Goal: Task Accomplishment & Management: Use online tool/utility

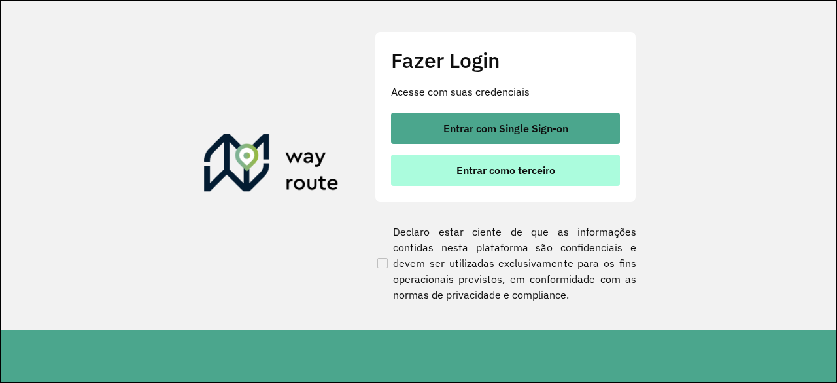
click at [473, 167] on span "Entrar como terceiro" at bounding box center [505, 170] width 99 height 10
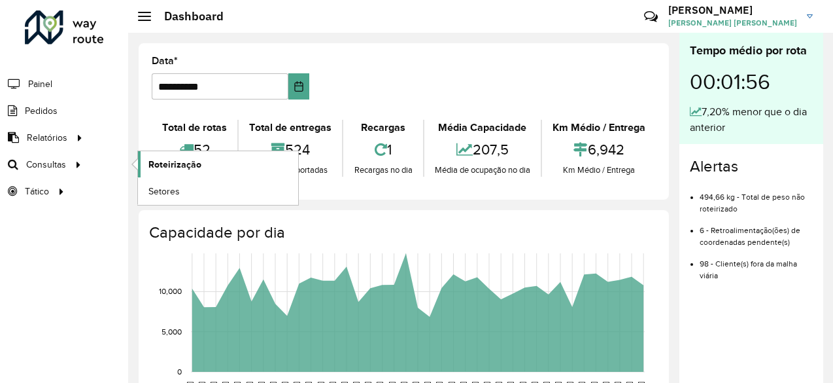
click at [192, 162] on span "Roteirização" at bounding box center [174, 165] width 53 height 14
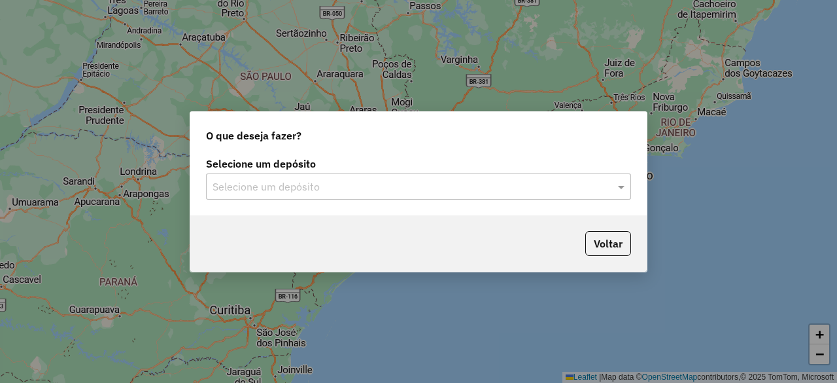
click at [342, 180] on input "text" at bounding box center [406, 187] width 386 height 16
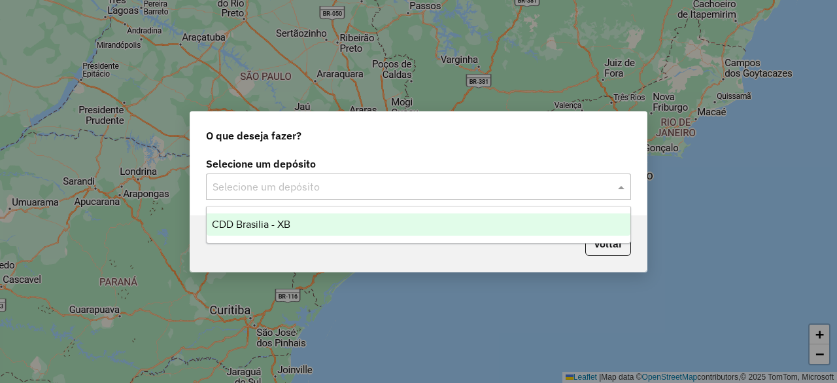
click at [366, 219] on div "CDD Brasilia - XB" at bounding box center [418, 224] width 423 height 22
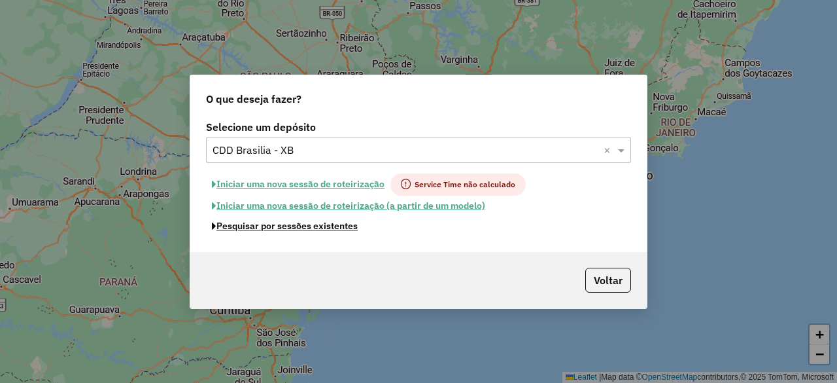
click at [306, 226] on button "Pesquisar por sessões existentes" at bounding box center [285, 226] width 158 height 20
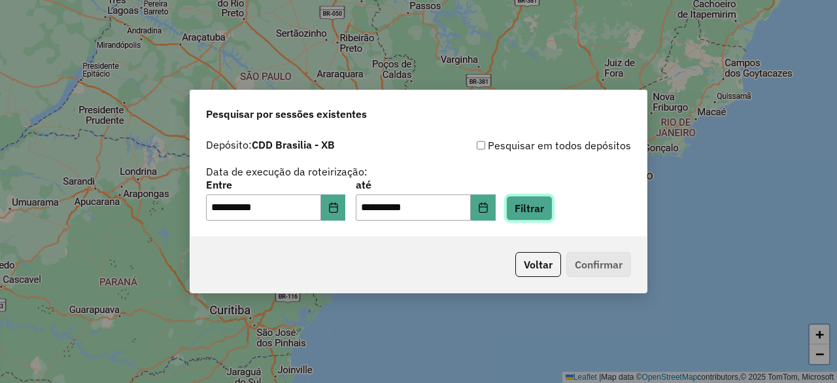
click at [540, 199] on button "Filtrar" at bounding box center [529, 208] width 46 height 25
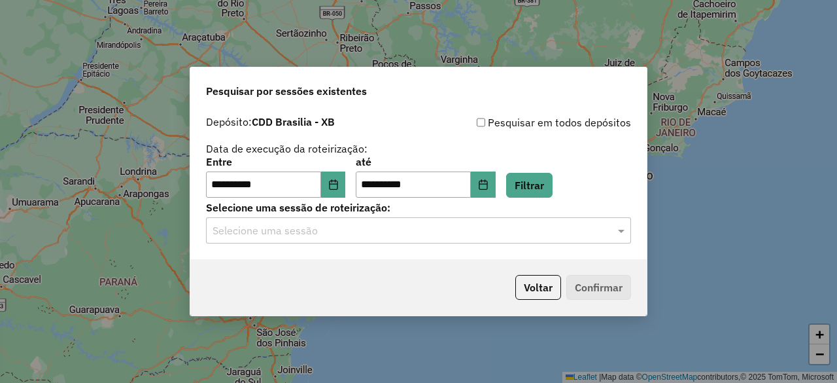
click at [488, 225] on input "text" at bounding box center [406, 231] width 386 height 16
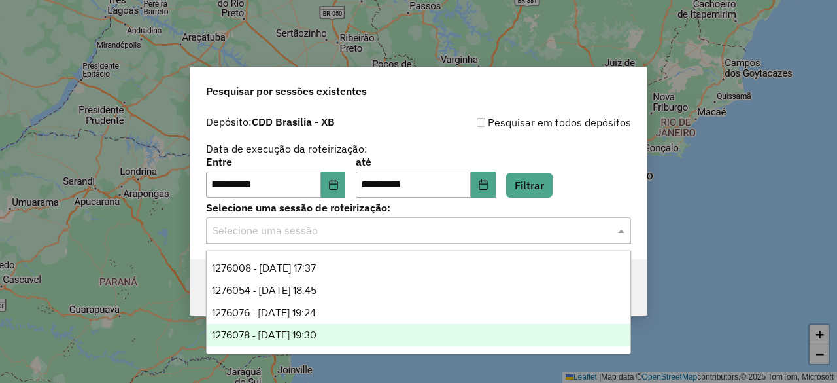
click at [316, 332] on span "1276078 - [DATE] 19:30" at bounding box center [264, 334] width 105 height 11
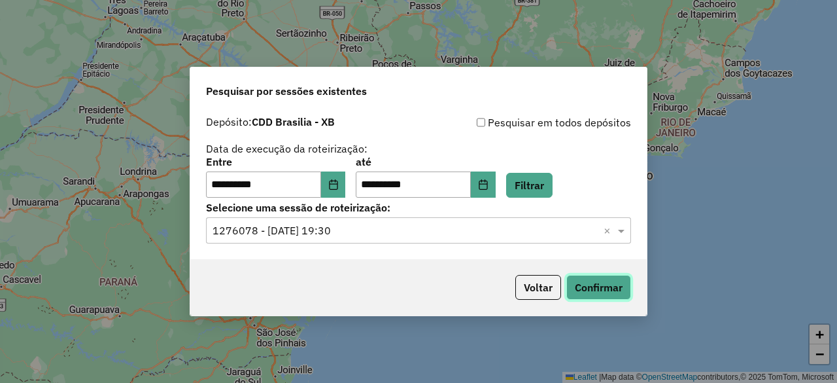
click at [606, 291] on button "Confirmar" at bounding box center [598, 287] width 65 height 25
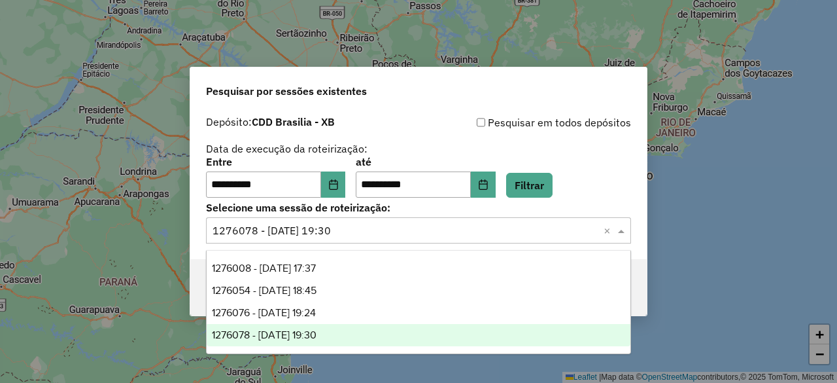
click at [387, 239] on div "Selecione uma sessão × 1276078 - 15/09/2025 19:30 ×" at bounding box center [418, 230] width 425 height 26
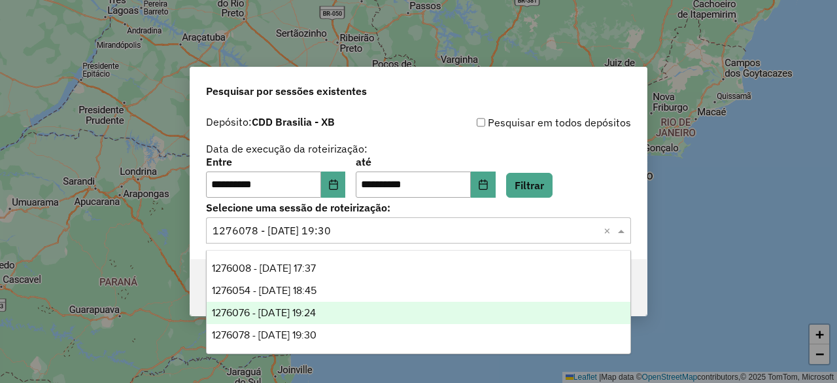
click at [350, 308] on div "1276076 - 15/09/2025 19:24" at bounding box center [418, 312] width 423 height 22
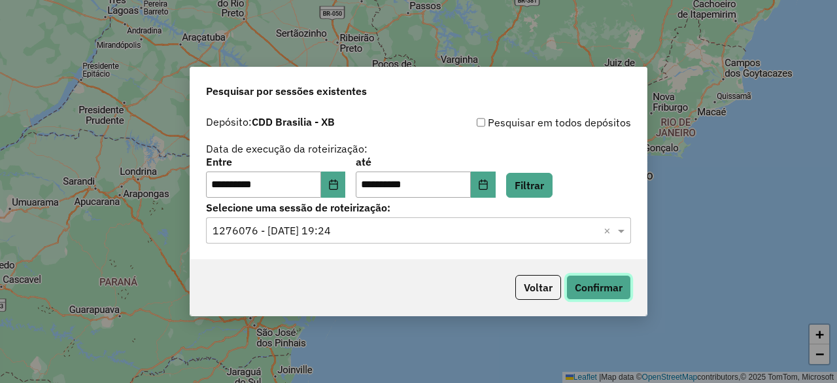
click at [590, 282] on button "Confirmar" at bounding box center [598, 287] width 65 height 25
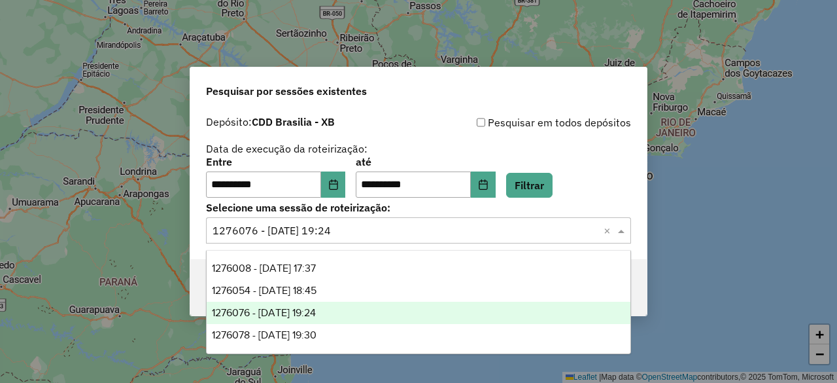
click at [454, 235] on input "text" at bounding box center [406, 231] width 386 height 16
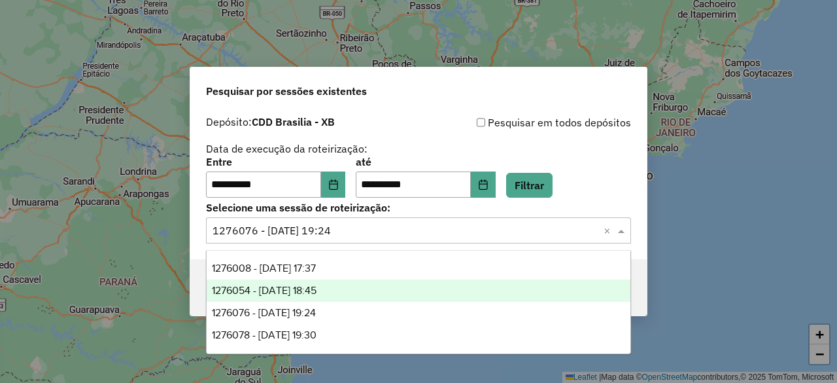
click at [388, 286] on div "1276054 - 15/09/2025 18:45" at bounding box center [418, 290] width 423 height 22
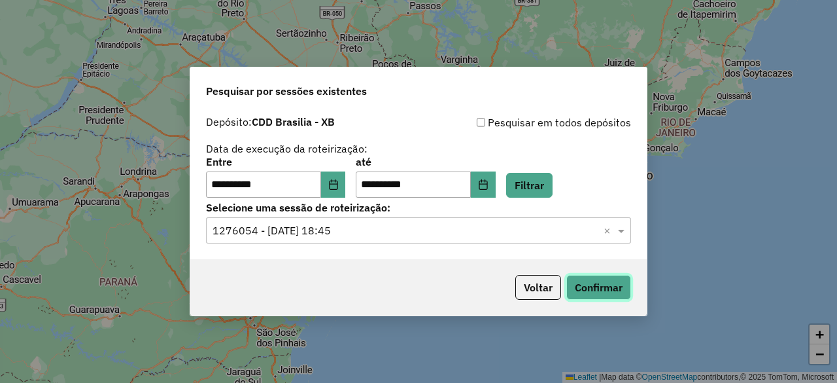
click at [614, 290] on button "Confirmar" at bounding box center [598, 287] width 65 height 25
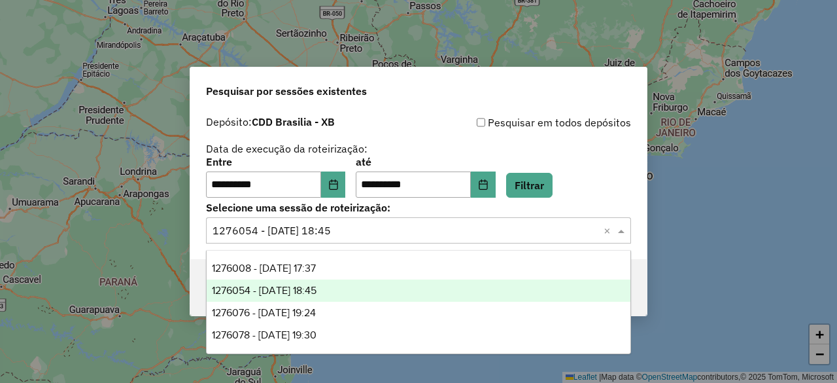
click at [391, 240] on div "Selecione uma sessão × 1276054 - 15/09/2025 18:45 ×" at bounding box center [418, 230] width 425 height 26
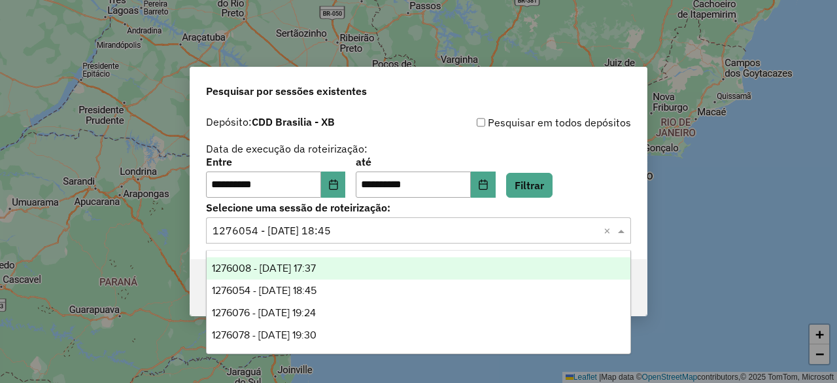
click at [373, 257] on div "1276008 - 15/09/2025 17:37" at bounding box center [418, 268] width 423 height 22
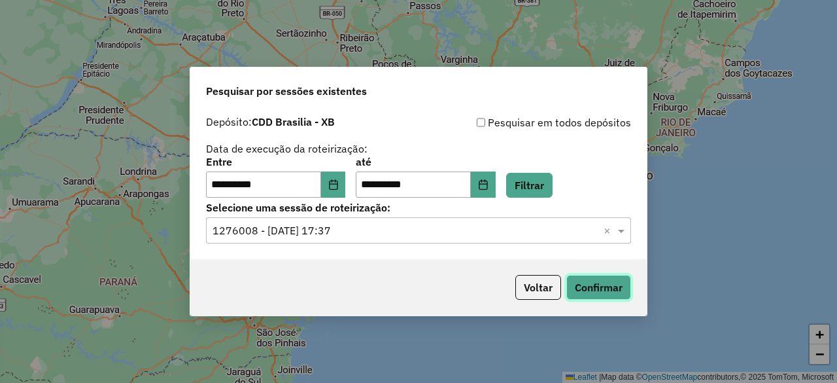
click at [617, 284] on button "Confirmar" at bounding box center [598, 287] width 65 height 25
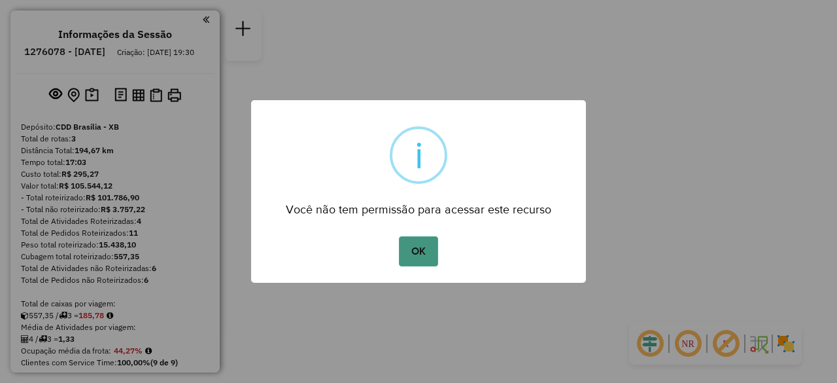
click at [408, 243] on button "OK" at bounding box center [418, 251] width 39 height 30
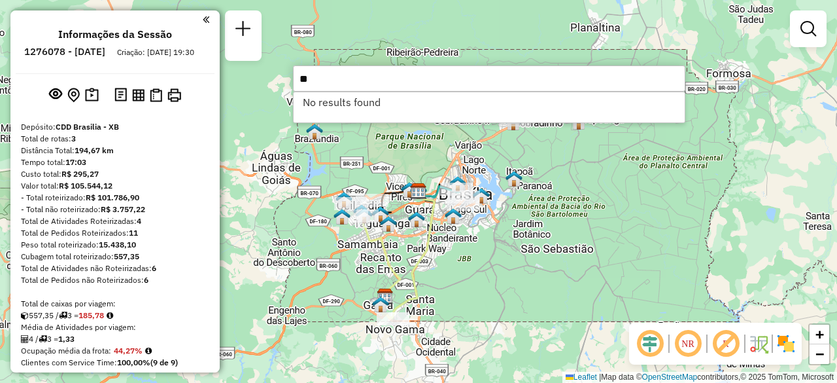
type input "*"
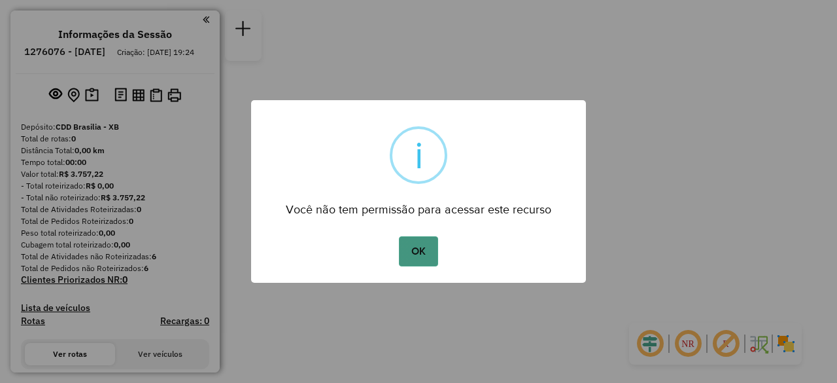
click at [426, 254] on button "OK" at bounding box center [418, 251] width 39 height 30
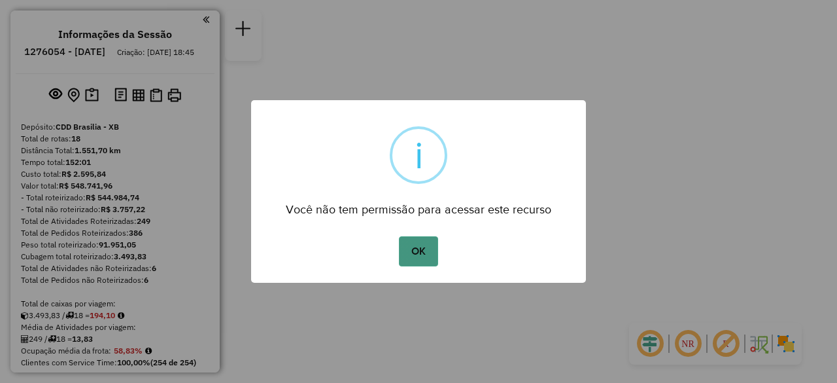
click at [407, 252] on button "OK" at bounding box center [418, 251] width 39 height 30
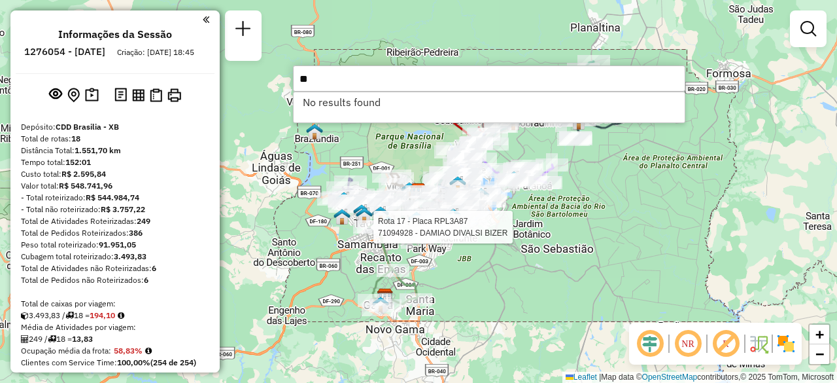
type input "*"
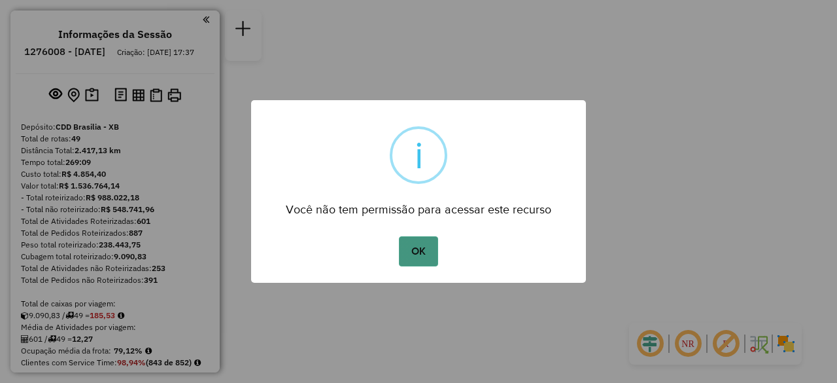
click at [426, 247] on button "OK" at bounding box center [418, 251] width 39 height 30
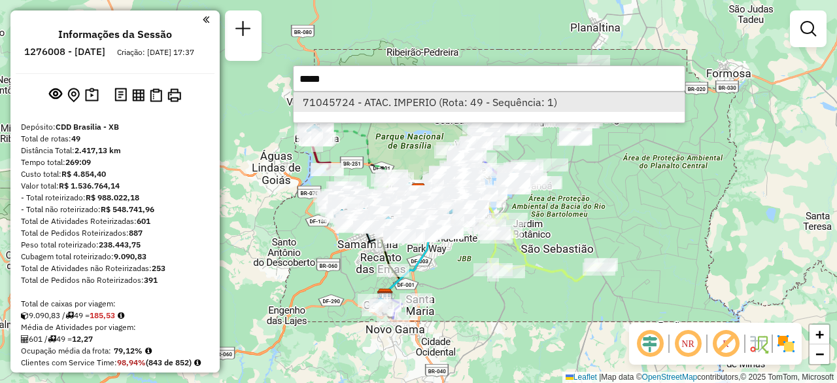
type input "*****"
click at [439, 101] on li "71045724 - ATAC. IMPERIO (Rota: 49 - Sequência: 1)" at bounding box center [489, 102] width 391 height 20
select select "**********"
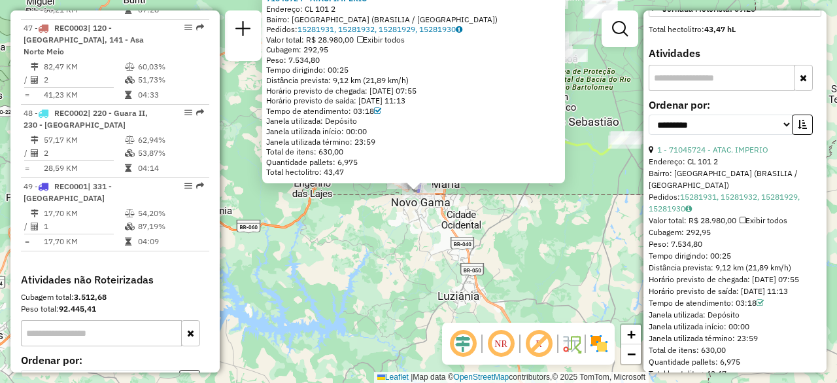
scroll to position [336, 0]
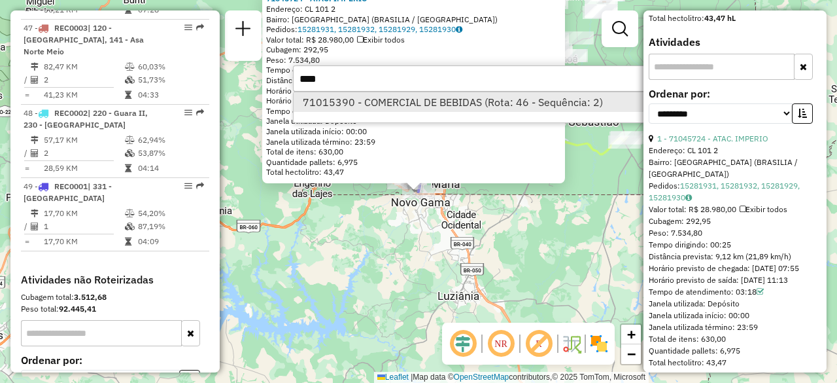
type input "****"
click at [511, 103] on li "71015390 - COMERCIAL DE BEBIDAS (Rota: 46 - Sequência: 2)" at bounding box center [489, 102] width 391 height 20
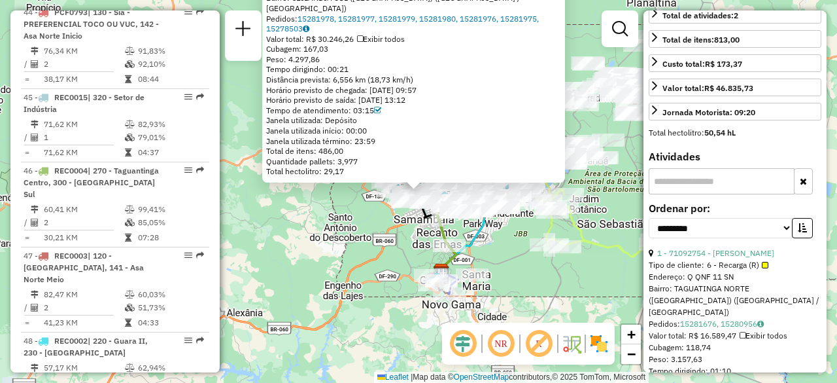
scroll to position [39, 0]
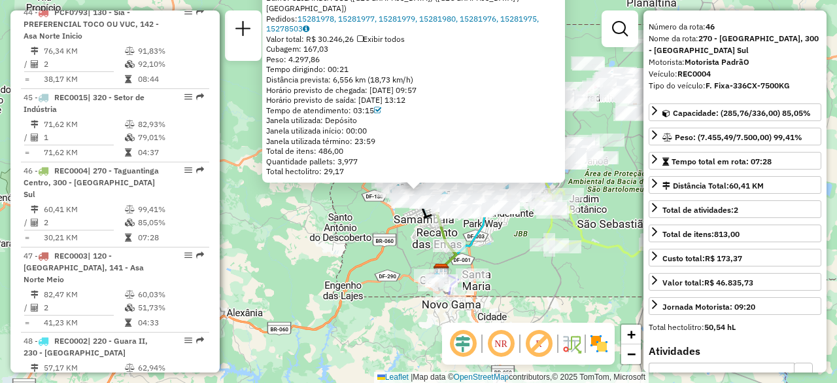
click at [583, 31] on div "71015390 - COMERCIAL DE BEBIDAS Endereço: AC EQNN 8/10 Bloco A 1 Bairro: [GEOGR…" at bounding box center [418, 191] width 837 height 383
